Goal: Find contact information: Find contact information

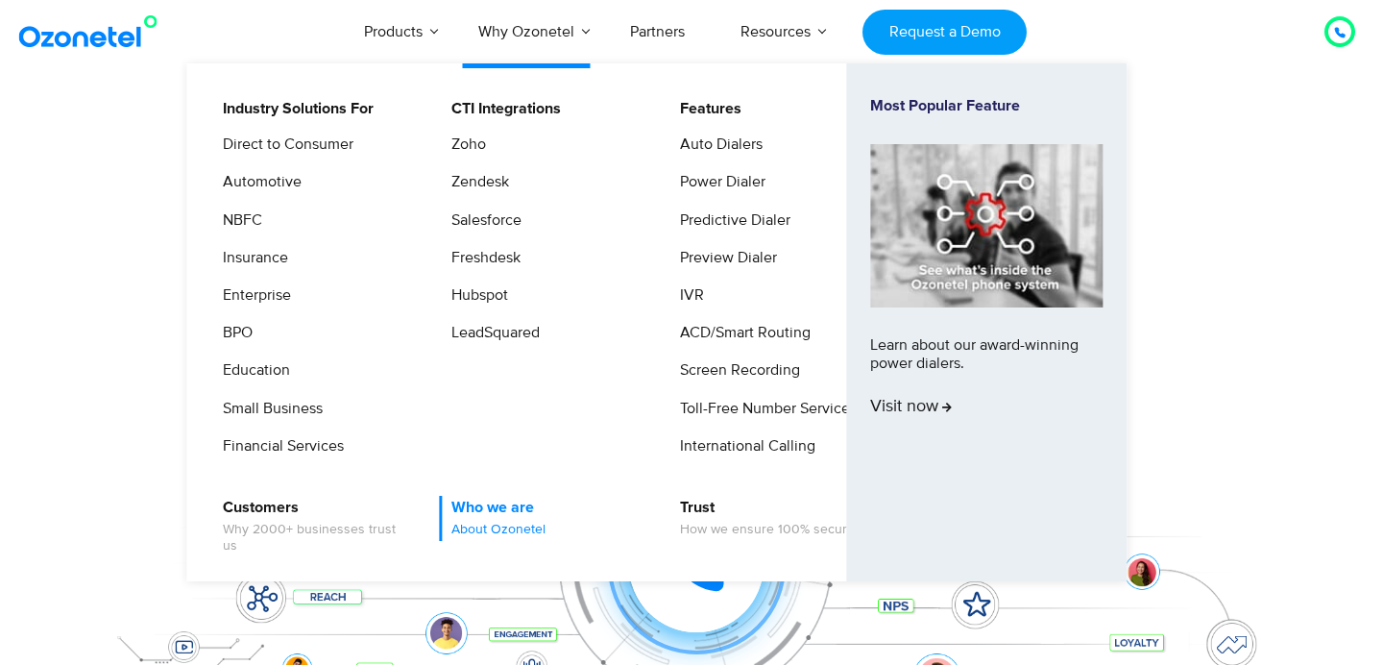
click at [511, 508] on link "Who we are About Ozonetel" at bounding box center [493, 518] width 109 height 45
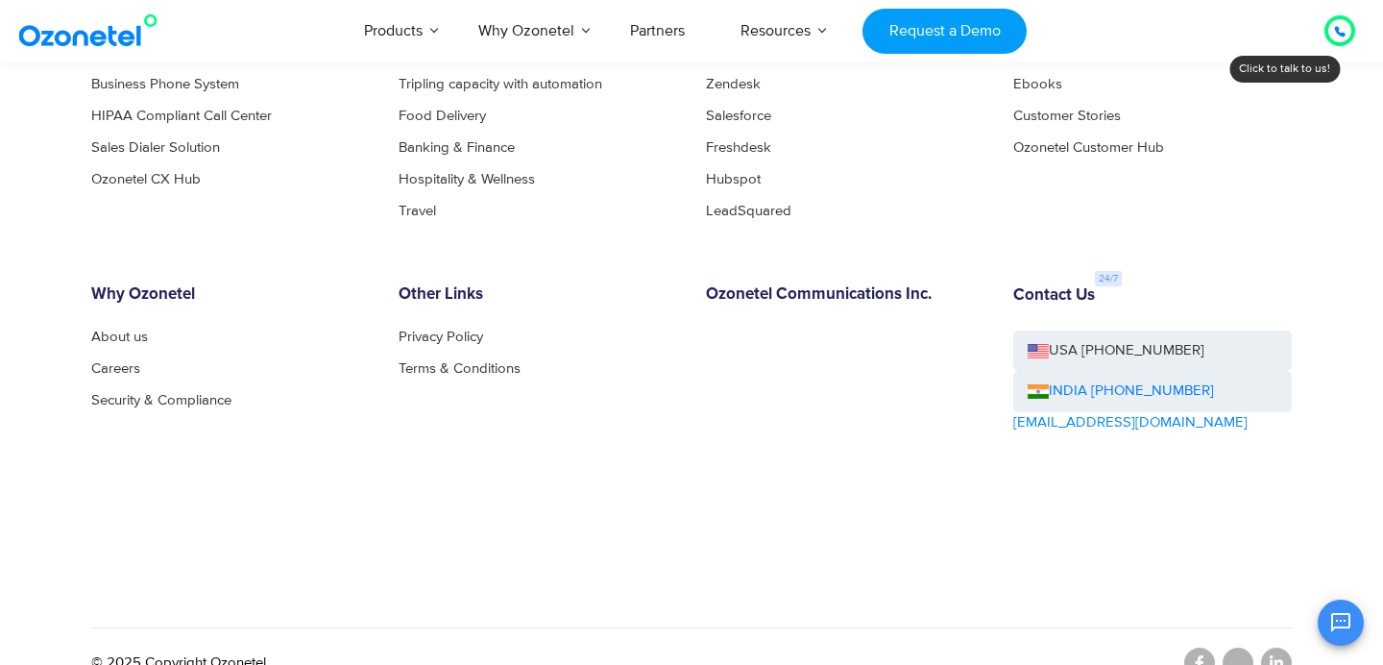
scroll to position [2193, 0]
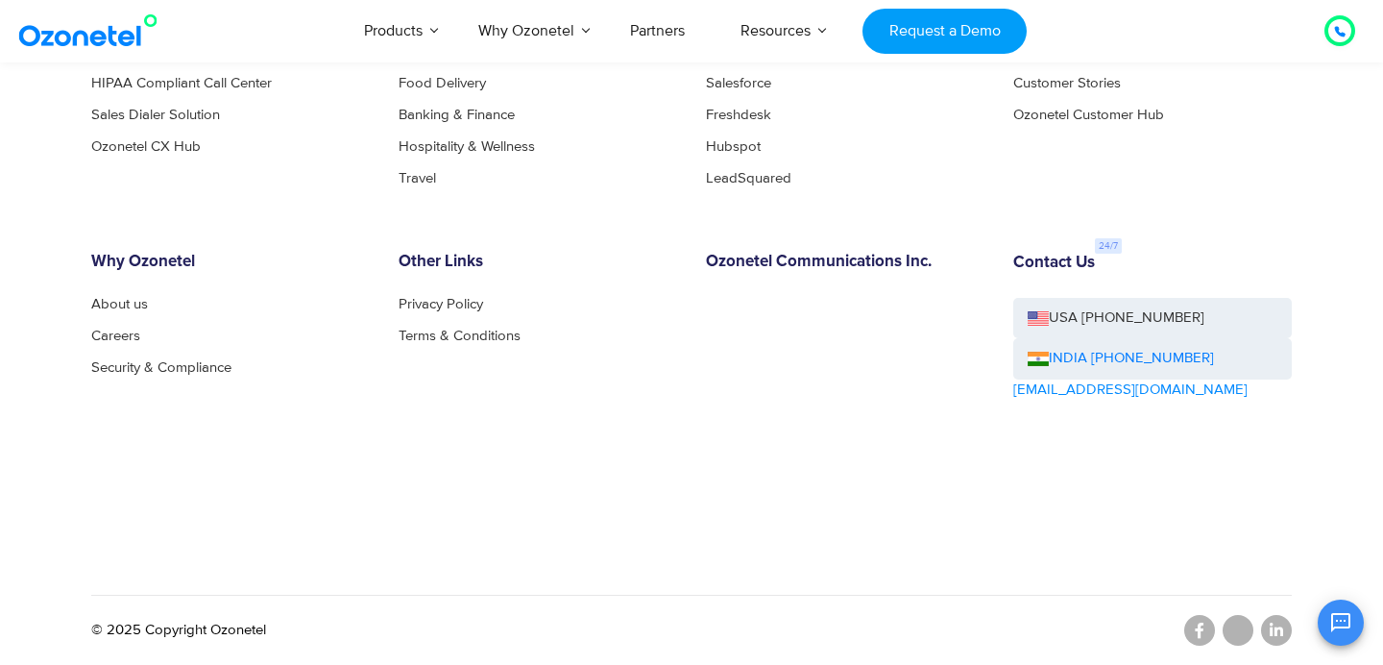
click at [1100, 331] on link "USA [PHONE_NUMBER]" at bounding box center [1152, 318] width 279 height 41
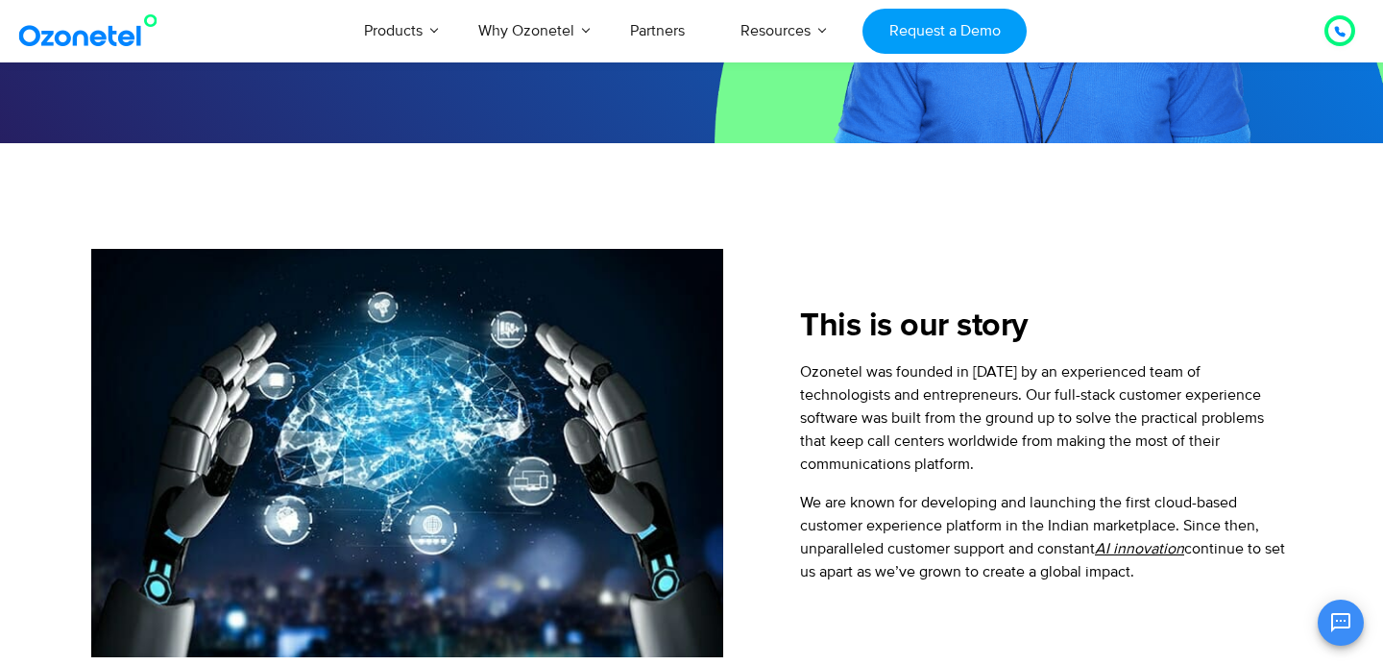
scroll to position [0, 0]
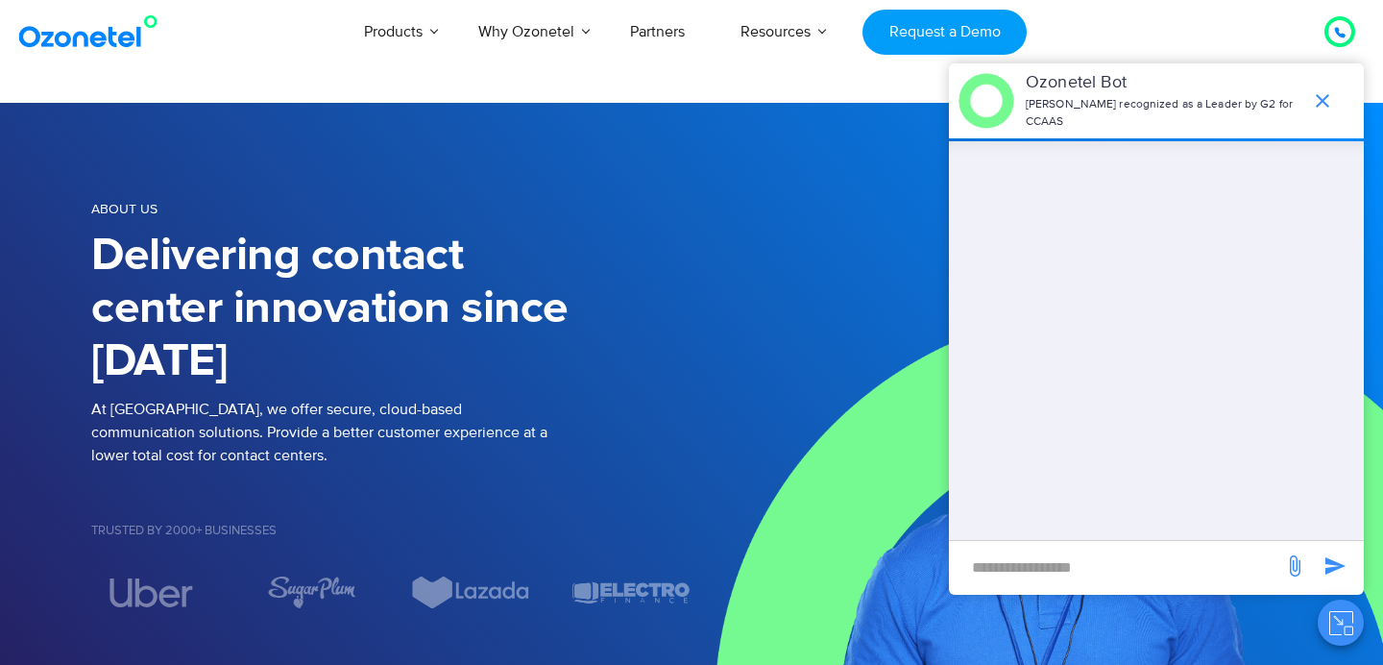
click at [574, 181] on div "About us Delivering contact center innovation since 2007 At Ozonetel, we offer …" at bounding box center [691, 403] width 1229 height 466
click at [1320, 102] on icon "end chat or minimize" at bounding box center [1322, 100] width 13 height 13
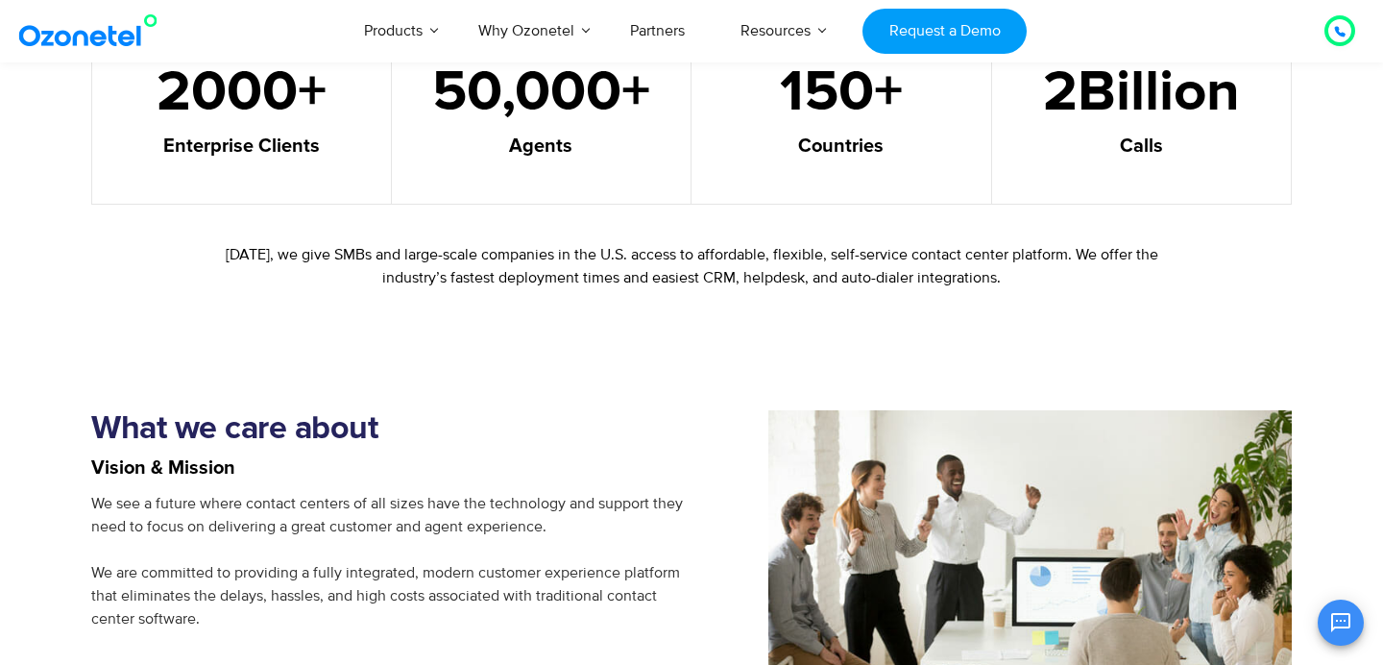
scroll to position [2193, 0]
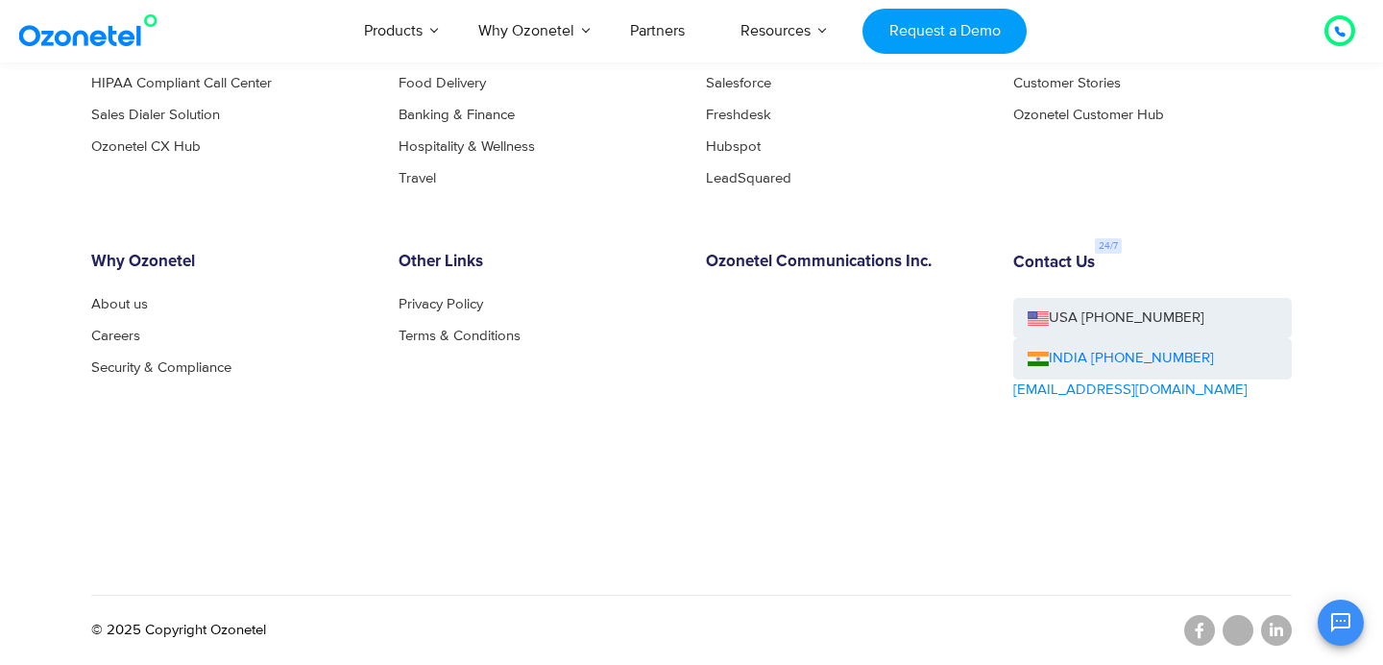
click at [1273, 630] on div "OK Ozonetel Bot Ozonetel recognized as a Leader by G2 for CCAAS Chat Disconnect…" at bounding box center [1156, 619] width 415 height 51
click at [1279, 625] on div "OK Ozonetel Bot Ozonetel recognized as a Leader by G2 for CCAAS Chat Disconnect…" at bounding box center [1156, 619] width 415 height 51
click at [1272, 638] on div "OK Ozonetel Bot Ozonetel recognized as a Leader by G2 for CCAAS Chat Disconnect…" at bounding box center [1156, 619] width 415 height 51
click at [1199, 630] on div "OK Ozonetel Bot Ozonetel recognized as a Leader by G2 for CCAAS Chat Disconnect…" at bounding box center [1156, 619] width 415 height 51
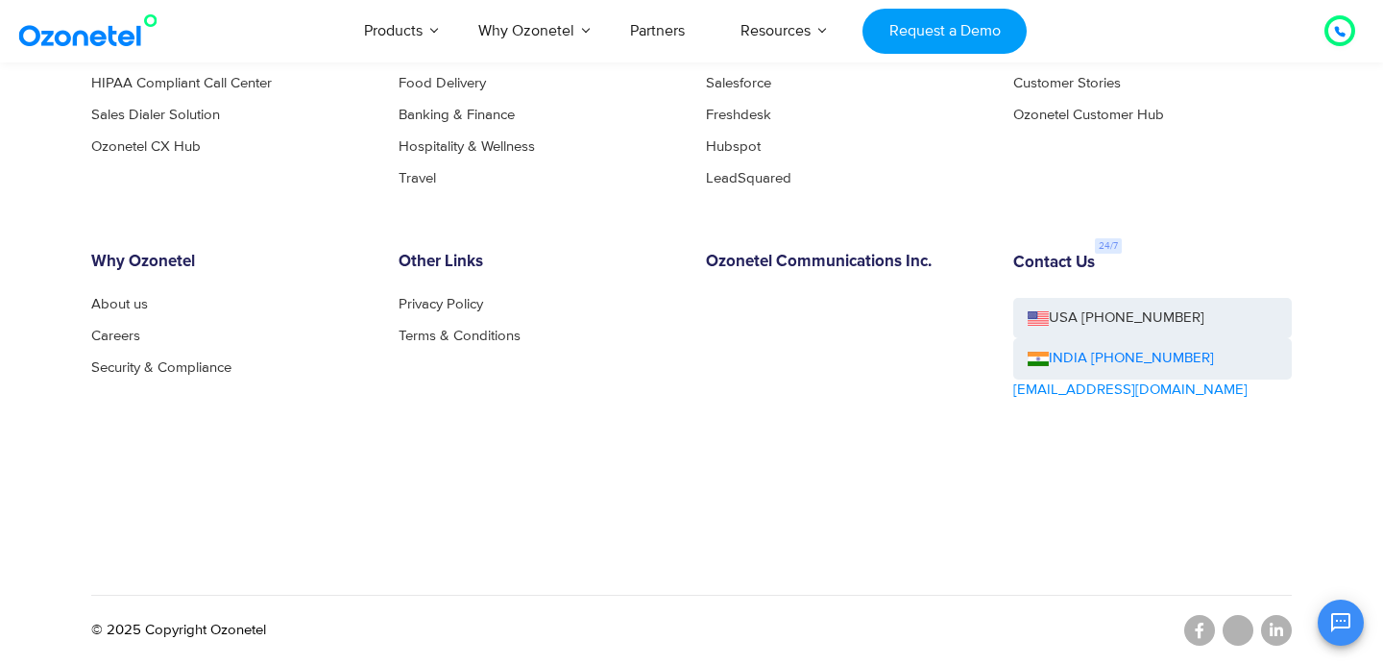
click at [1199, 630] on div "OK Ozonetel Bot Ozonetel recognized as a Leader by G2 for CCAAS Chat Disconnect…" at bounding box center [1156, 619] width 415 height 51
click at [1268, 626] on div "OK Ozonetel Bot Ozonetel recognized as a Leader by G2 for CCAAS Chat Disconnect…" at bounding box center [1156, 619] width 415 height 51
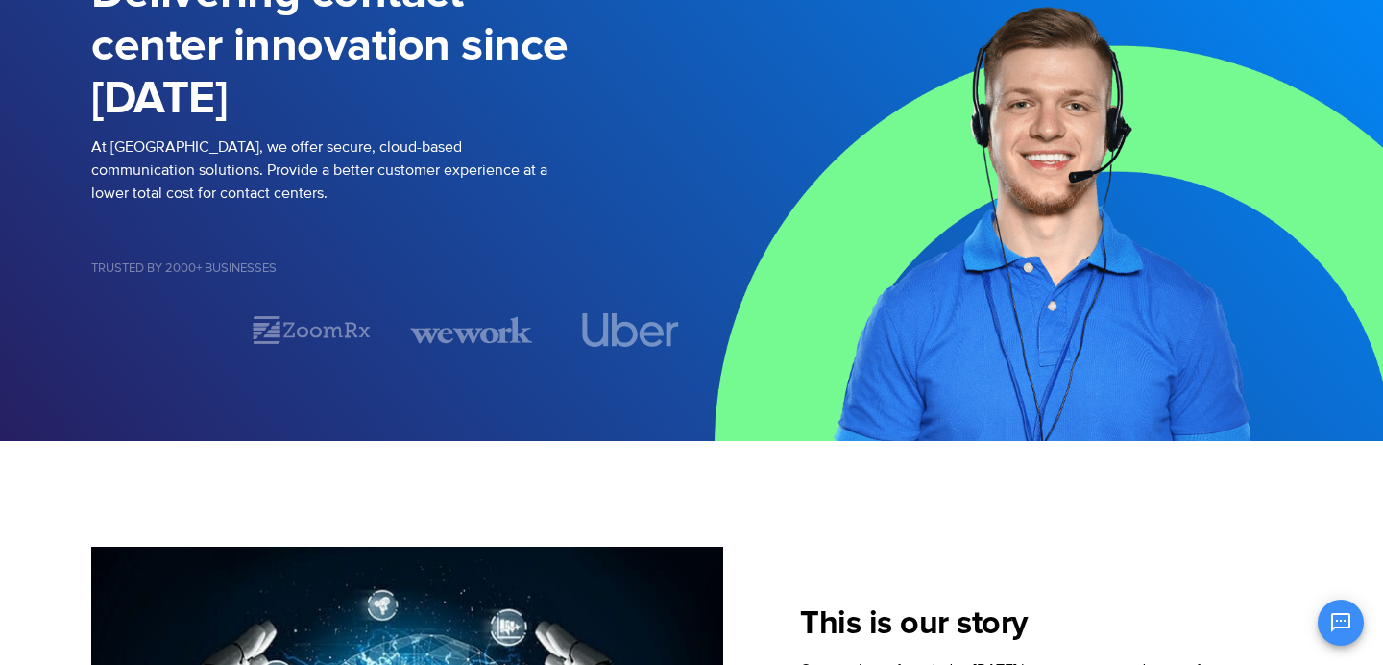
scroll to position [0, 0]
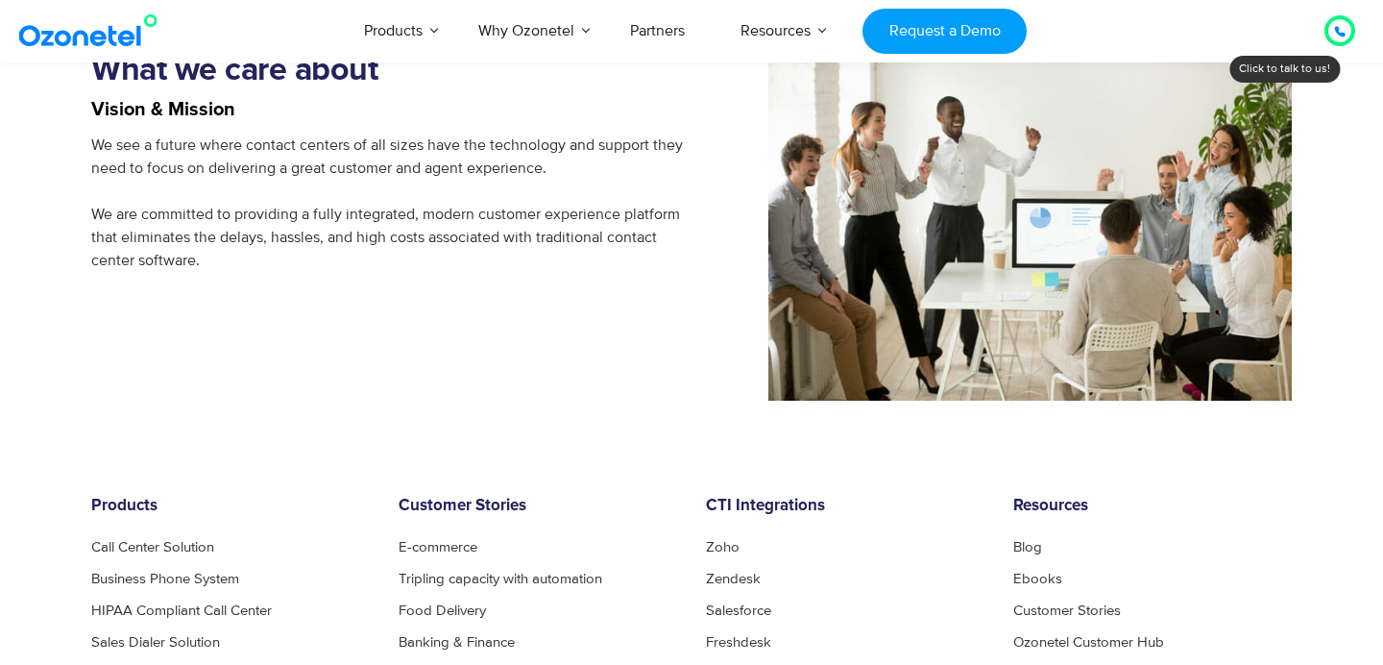
scroll to position [2193, 0]
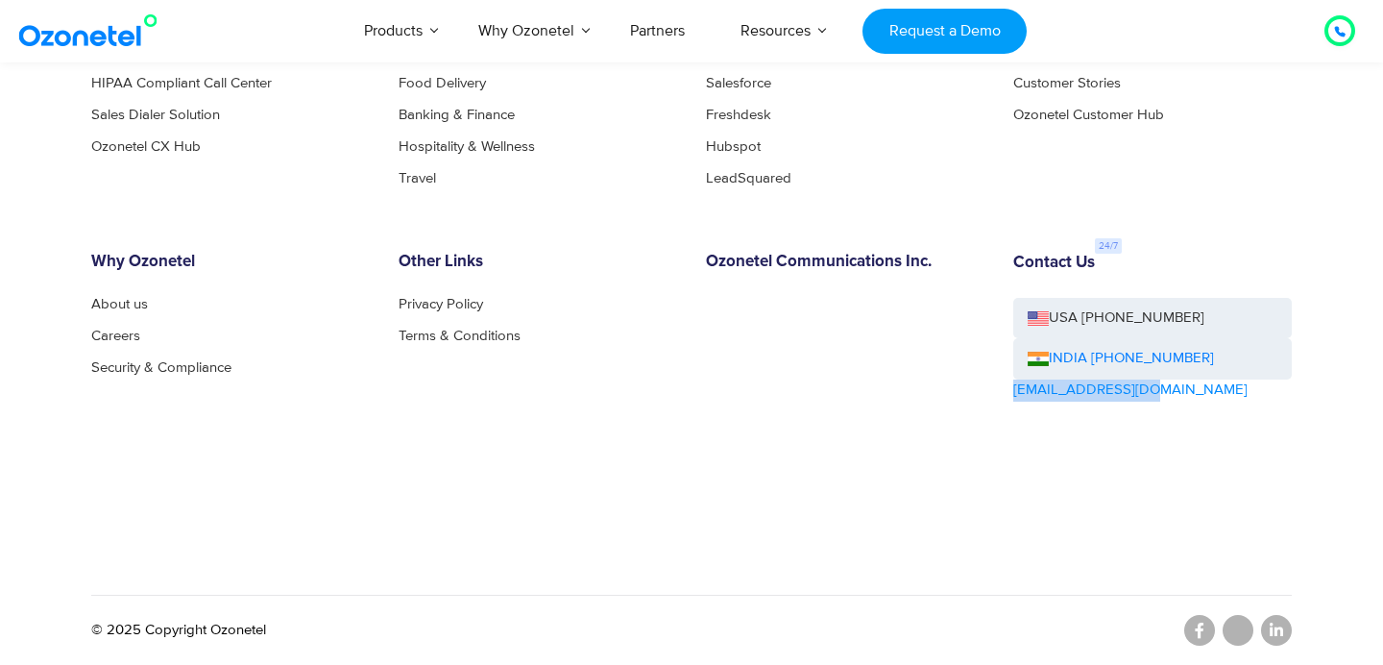
drag, startPoint x: 1150, startPoint y: 390, endPoint x: 1013, endPoint y: 390, distance: 136.4
click at [1013, 390] on div "Contact Us USA [PHONE_NUMBER] INDIA [PHONE_NUMBER] [EMAIL_ADDRESS][DOMAIN_NAME]" at bounding box center [1152, 380] width 307 height 255
copy link "[EMAIL_ADDRESS][DOMAIN_NAME]"
click at [1273, 637] on icon at bounding box center [1276, 629] width 13 height 15
